Goal: Information Seeking & Learning: Learn about a topic

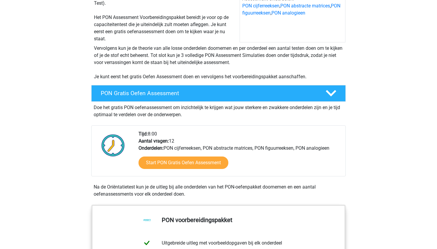
scroll to position [141, 0]
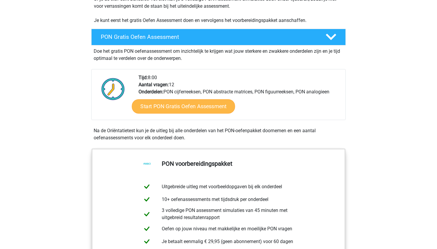
click at [199, 108] on link "Start PON Gratis Oefen Assessment" at bounding box center [183, 107] width 103 height 14
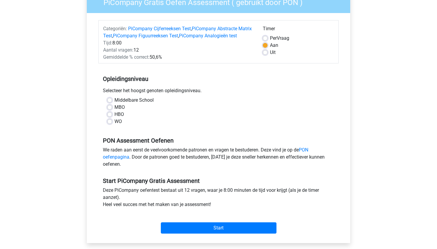
scroll to position [57, 0]
click at [114, 125] on label "WO" at bounding box center [117, 121] width 7 height 7
click at [108, 124] on input "WO" at bounding box center [109, 121] width 5 height 6
radio input "true"
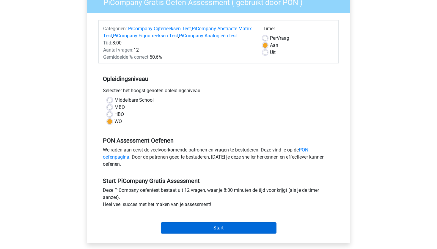
click at [233, 234] on input "Start" at bounding box center [219, 228] width 116 height 11
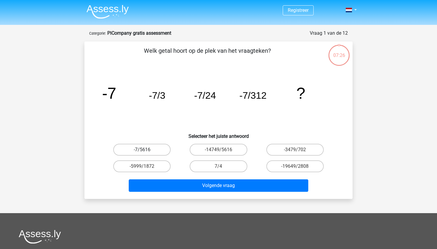
click at [147, 151] on label "-7/5616" at bounding box center [141, 150] width 57 height 12
click at [146, 151] on input "-7/5616" at bounding box center [144, 152] width 4 height 4
radio input "true"
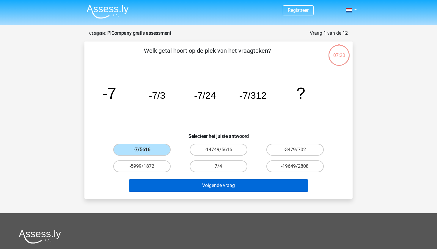
click at [246, 184] on button "Volgende vraag" at bounding box center [219, 186] width 180 height 12
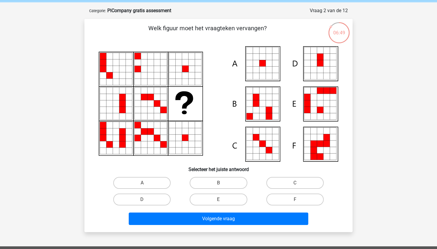
scroll to position [23, 0]
click at [263, 74] on icon at bounding box center [262, 76] width 7 height 7
click at [144, 183] on input "A" at bounding box center [144, 185] width 4 height 4
radio input "true"
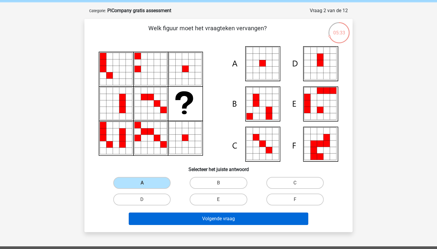
click at [195, 221] on button "Volgende vraag" at bounding box center [219, 219] width 180 height 12
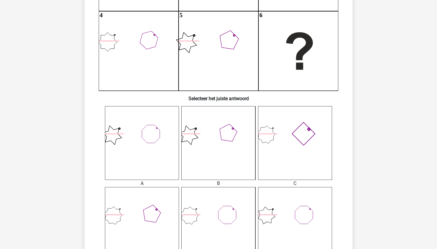
scroll to position [157, 0]
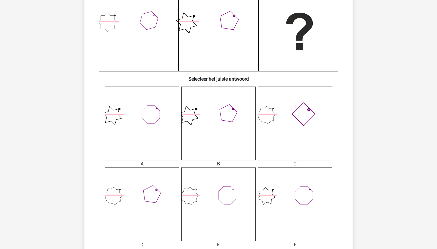
click at [228, 121] on icon at bounding box center [218, 124] width 74 height 74
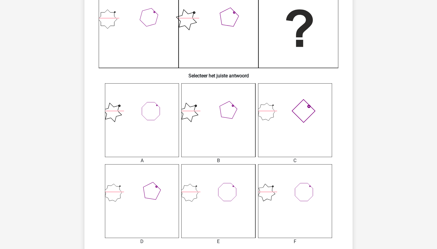
scroll to position [158, 0]
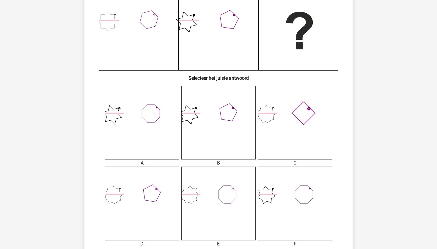
click at [167, 199] on icon at bounding box center [142, 204] width 74 height 74
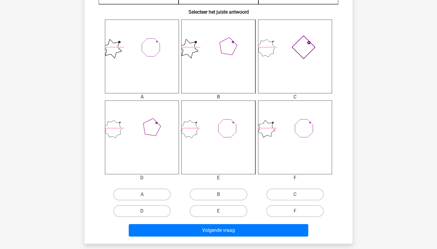
scroll to position [251, 0]
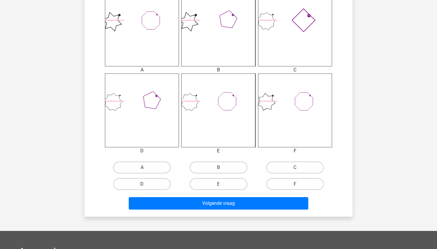
click at [148, 183] on label "D" at bounding box center [141, 185] width 57 height 12
click at [146, 184] on input "D" at bounding box center [144, 186] width 4 height 4
radio input "true"
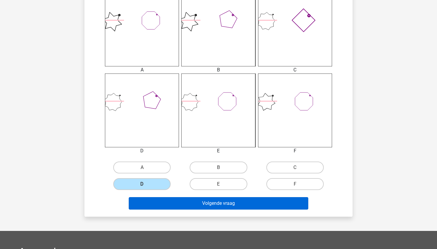
click at [176, 204] on button "Volgende vraag" at bounding box center [219, 204] width 180 height 12
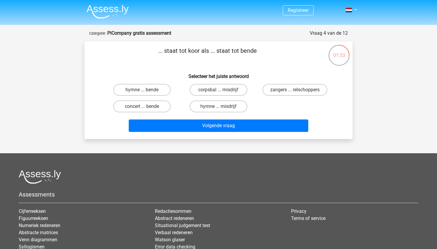
scroll to position [0, 0]
click at [286, 91] on label "zangers ... relschoppers" at bounding box center [294, 90] width 65 height 12
click at [295, 91] on input "zangers ... relschoppers" at bounding box center [297, 92] width 4 height 4
radio input "true"
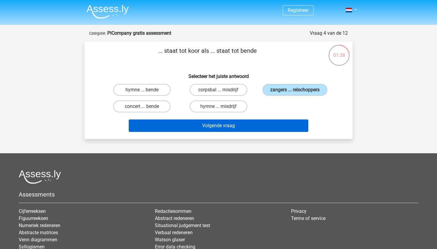
click at [252, 132] on button "Volgende vraag" at bounding box center [219, 126] width 180 height 12
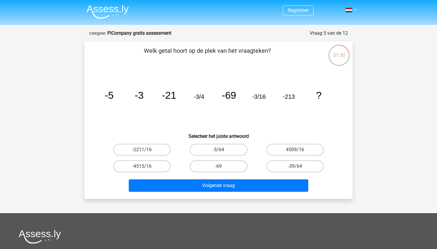
scroll to position [0, 0]
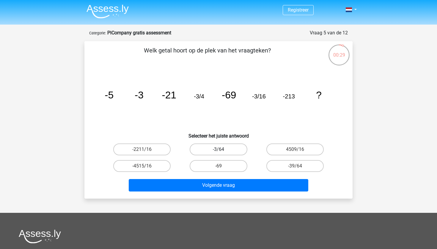
click at [227, 150] on label "-3/64" at bounding box center [217, 150] width 57 height 12
click at [222, 150] on input "-3/64" at bounding box center [220, 152] width 4 height 4
radio input "true"
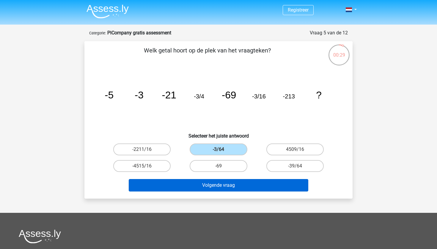
click at [228, 184] on button "Volgende vraag" at bounding box center [219, 185] width 180 height 12
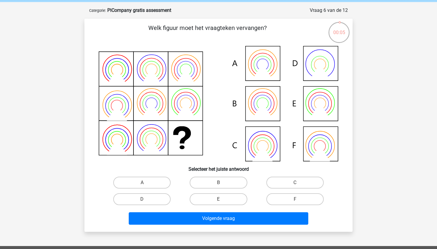
scroll to position [23, 0]
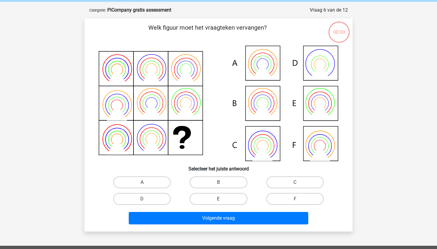
scroll to position [25, 0]
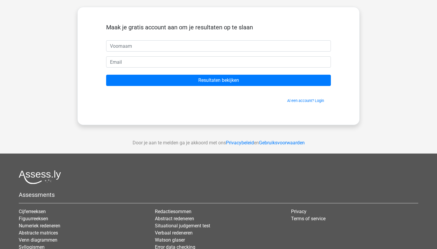
scroll to position [26, 0]
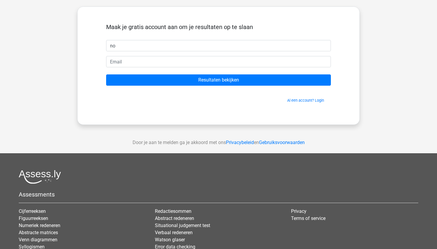
type input "n"
type input "[PERSON_NAME]"
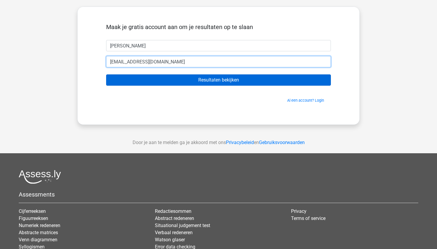
type input "[EMAIL_ADDRESS][DOMAIN_NAME]"
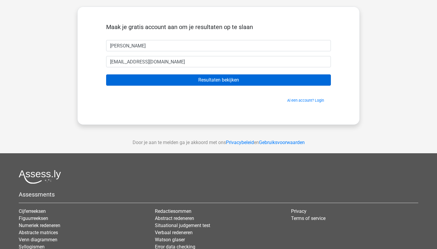
click at [238, 82] on input "Resultaten bekijken" at bounding box center [218, 80] width 225 height 11
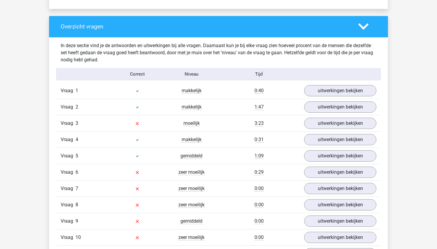
scroll to position [596, 0]
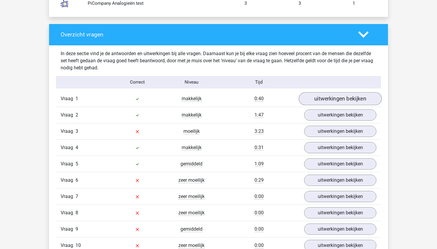
click at [334, 101] on link "uitwerkingen bekijken" at bounding box center [340, 98] width 83 height 13
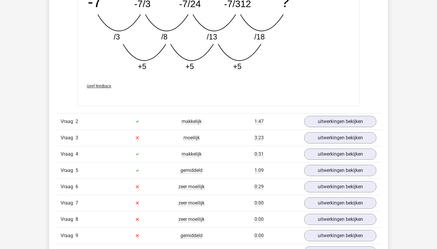
scroll to position [896, 0]
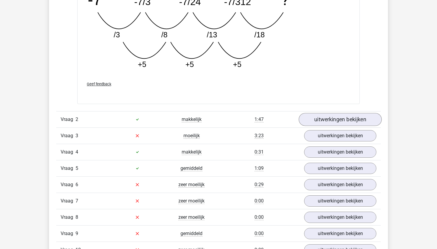
click at [340, 123] on link "uitwerkingen bekijken" at bounding box center [340, 119] width 83 height 13
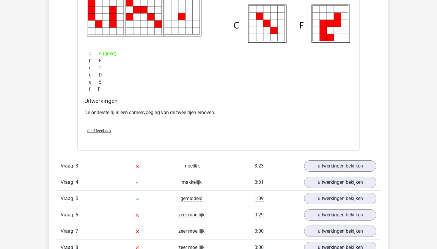
scroll to position [1125, 0]
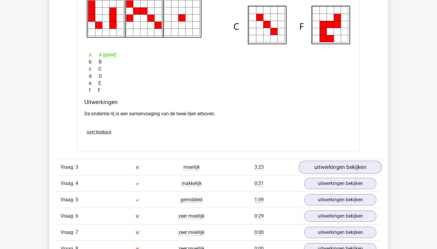
click at [354, 165] on link "uitwerkingen bekijken" at bounding box center [340, 167] width 83 height 13
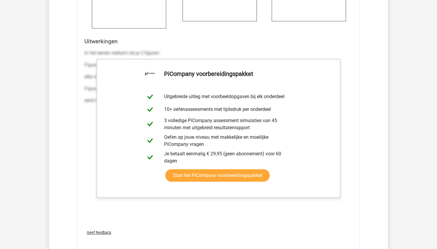
scroll to position [1656, 0]
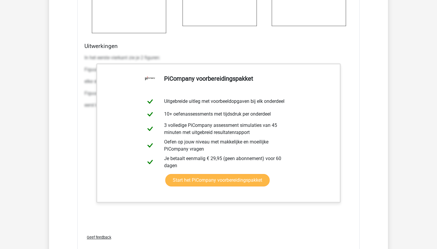
click at [182, 174] on link "Start het PiCompany voorbereidingspakket" at bounding box center [217, 180] width 104 height 12
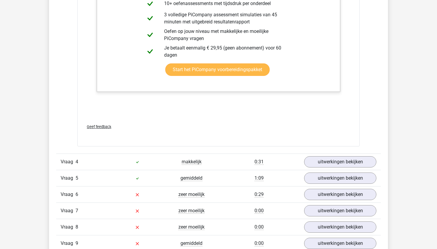
scroll to position [1766, 0]
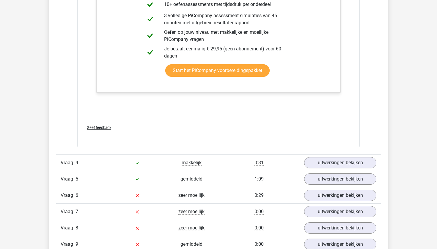
click at [129, 161] on div at bounding box center [137, 162] width 54 height 7
click at [330, 164] on link "uitwerkingen bekijken" at bounding box center [340, 163] width 83 height 13
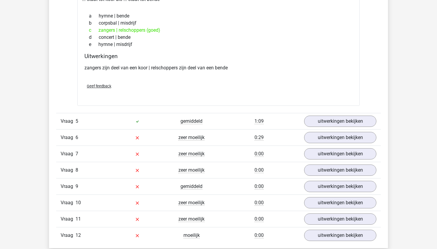
scroll to position [1952, 0]
click at [330, 121] on link "uitwerkingen bekijken" at bounding box center [340, 120] width 83 height 13
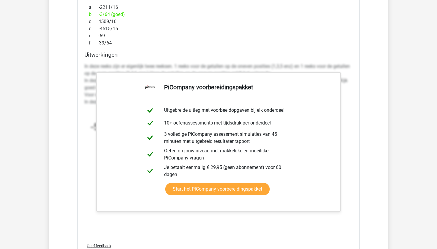
scroll to position [2368, 0]
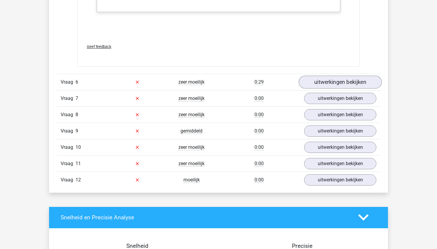
click at [331, 81] on link "uitwerkingen bekijken" at bounding box center [340, 82] width 83 height 13
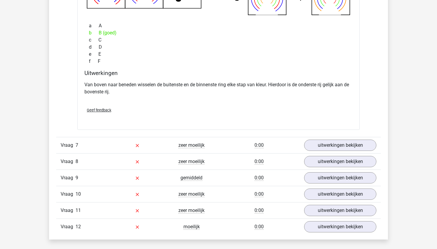
scroll to position [2595, 0]
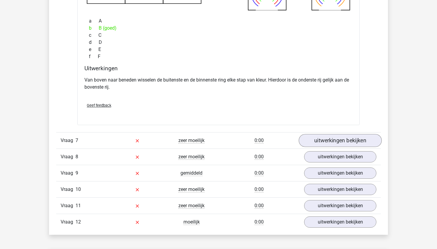
click at [358, 139] on link "uitwerkingen bekijken" at bounding box center [340, 140] width 83 height 13
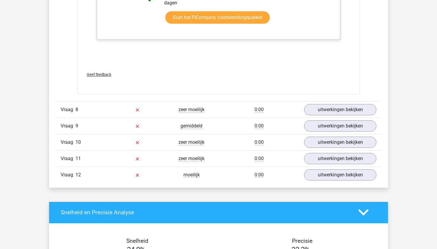
scroll to position [3257, 0]
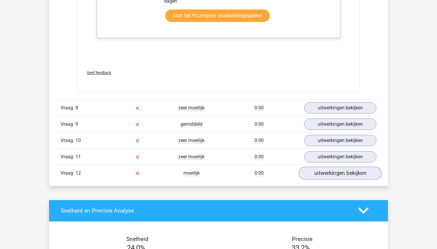
click at [324, 180] on link "uitwerkingen bekijken" at bounding box center [340, 173] width 83 height 13
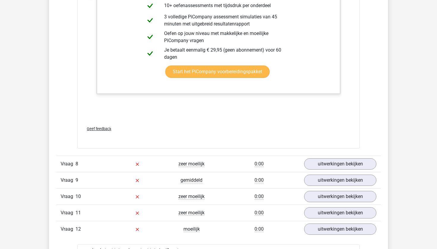
scroll to position [3201, 0]
click at [233, 168] on div "0:00" at bounding box center [258, 163] width 81 height 7
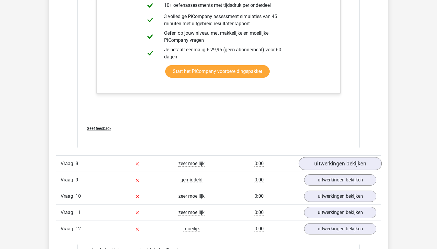
click at [323, 168] on link "uitwerkingen bekijken" at bounding box center [340, 163] width 83 height 13
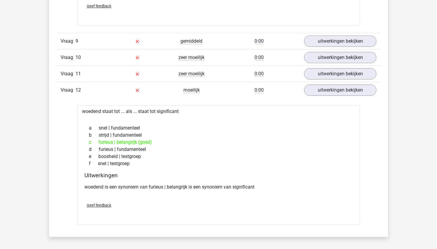
scroll to position [3400, 0]
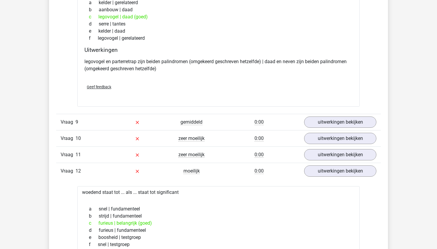
click at [247, 125] on div "Vraag 9 gemiddeld 0:00 uitwerkingen bekijken" at bounding box center [218, 122] width 324 height 16
click at [324, 129] on link "uitwerkingen bekijken" at bounding box center [340, 122] width 83 height 13
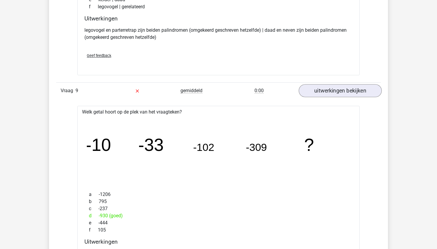
scroll to position [3528, 0]
